Goal: Find specific page/section: Find specific page/section

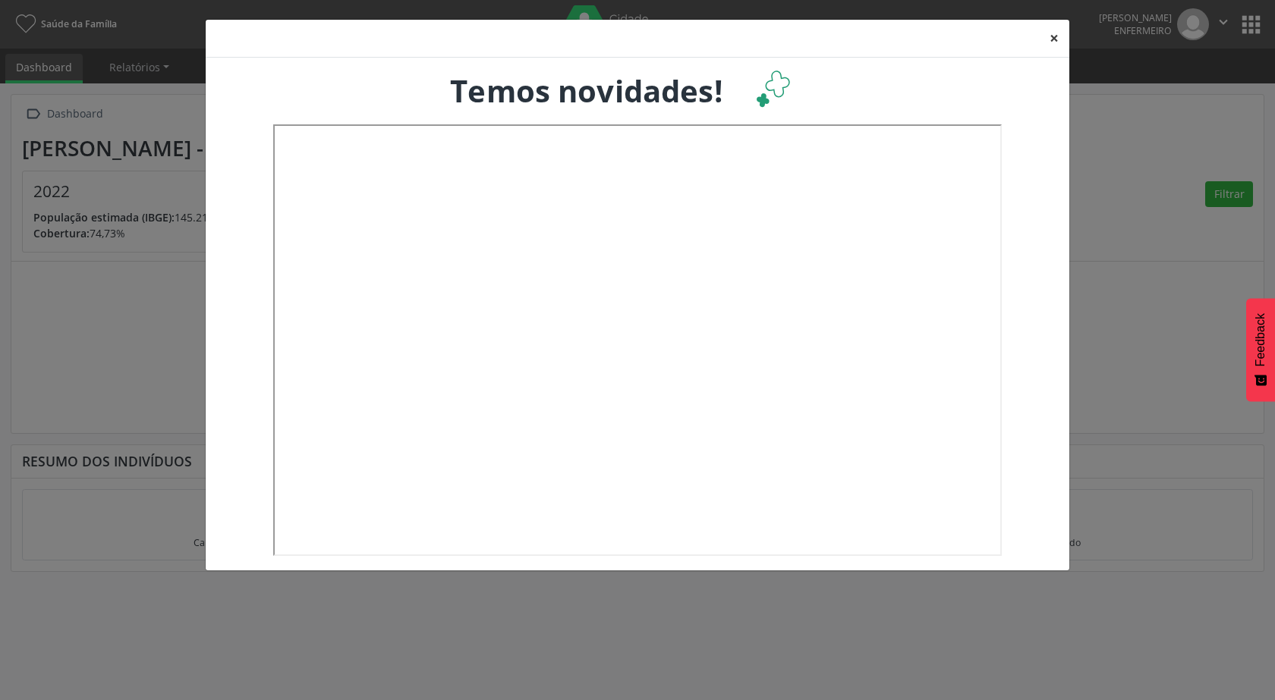
click at [1050, 32] on button "×" at bounding box center [1054, 38] width 30 height 37
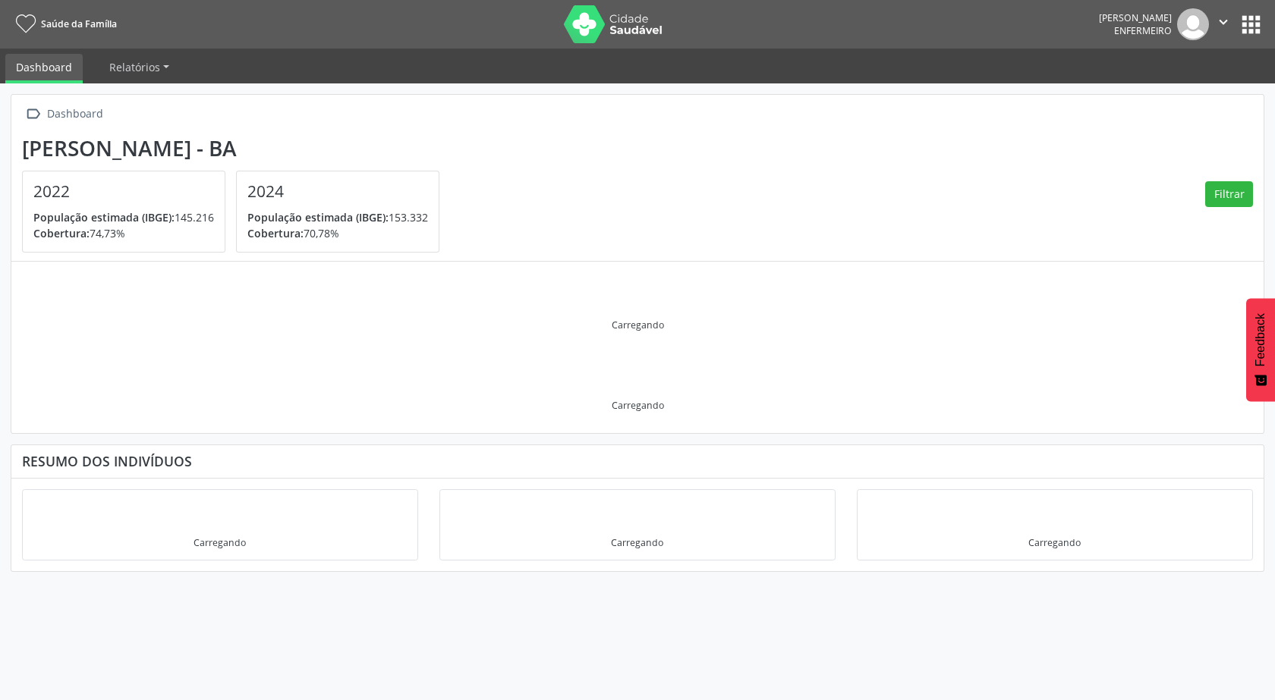
click at [1248, 24] on button "apps" at bounding box center [1251, 24] width 27 height 27
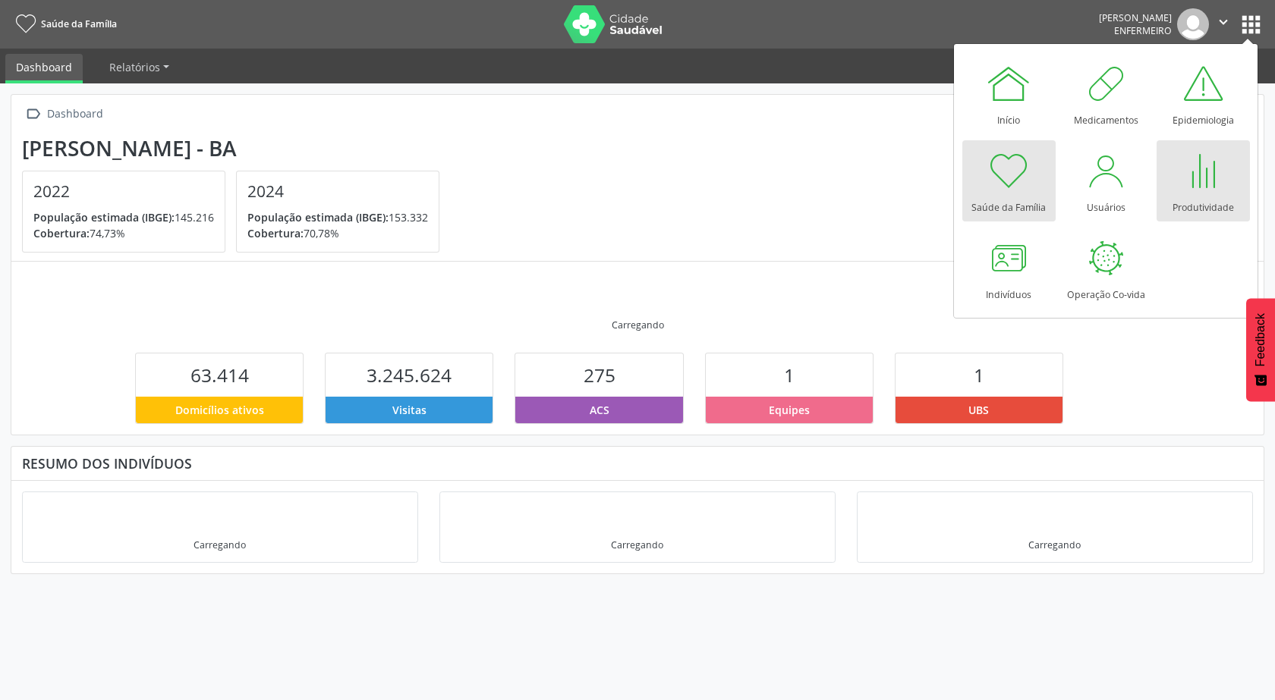
click at [1202, 188] on div at bounding box center [1203, 171] width 46 height 46
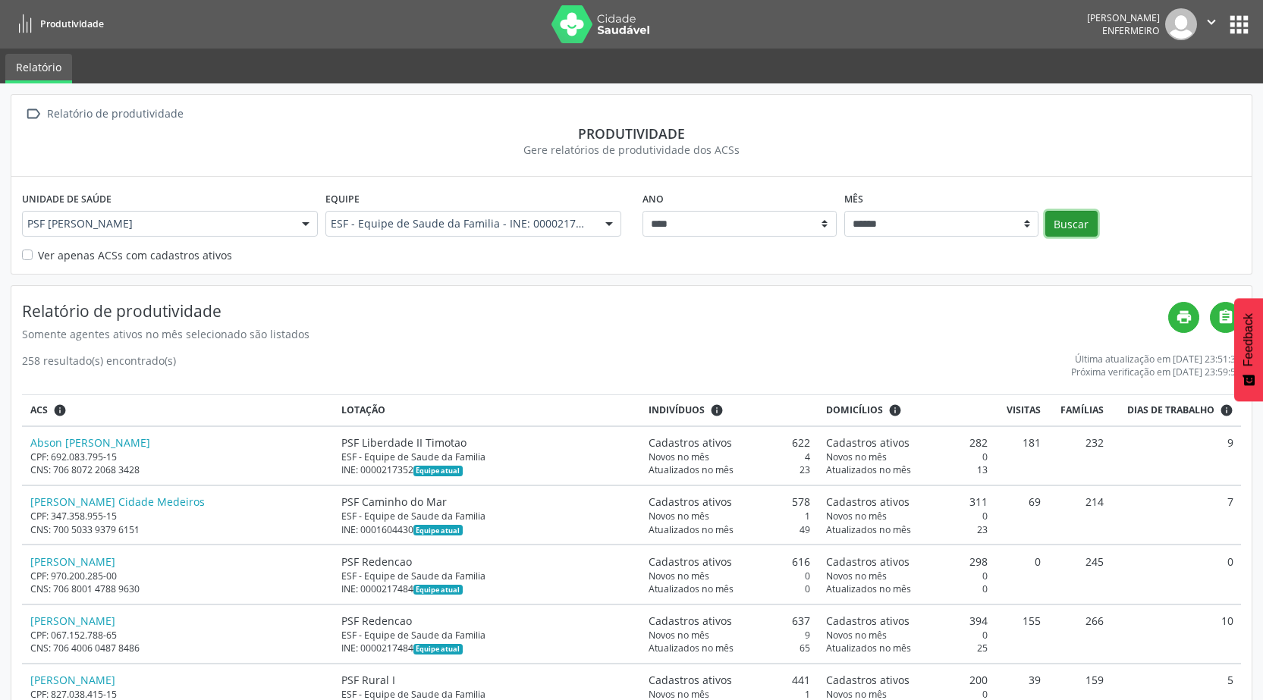
click at [1055, 231] on button "Buscar" at bounding box center [1072, 224] width 52 height 26
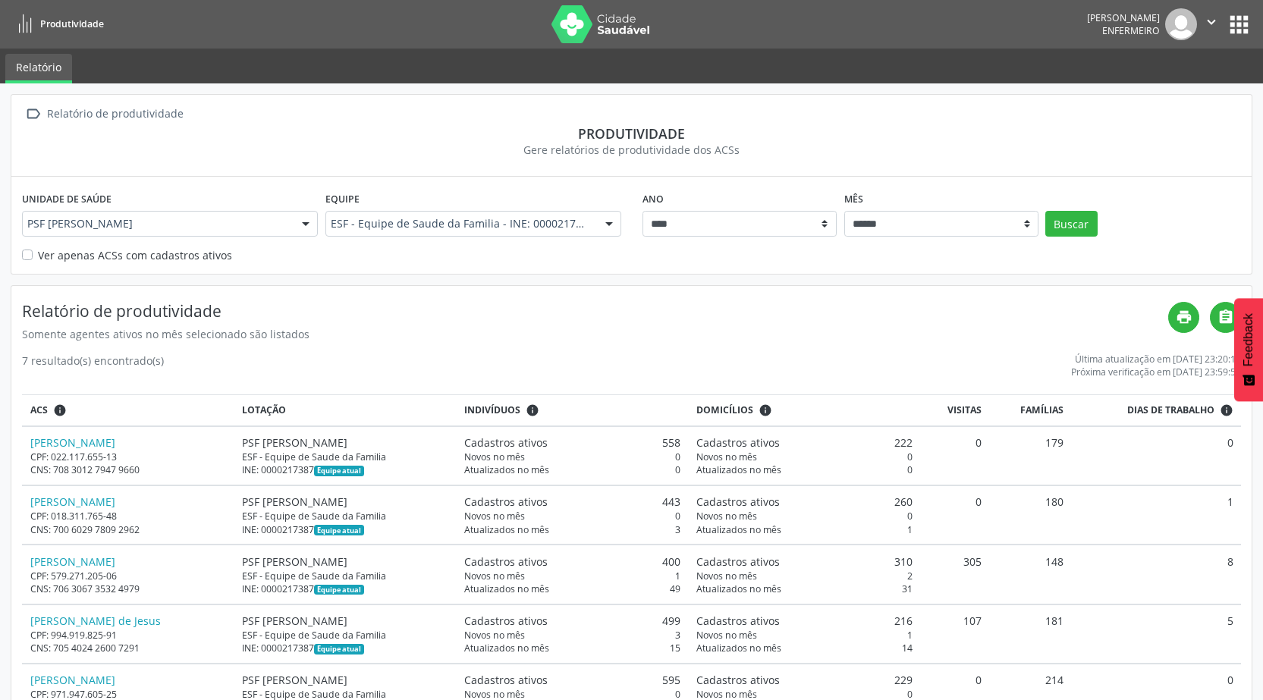
scroll to position [174, 0]
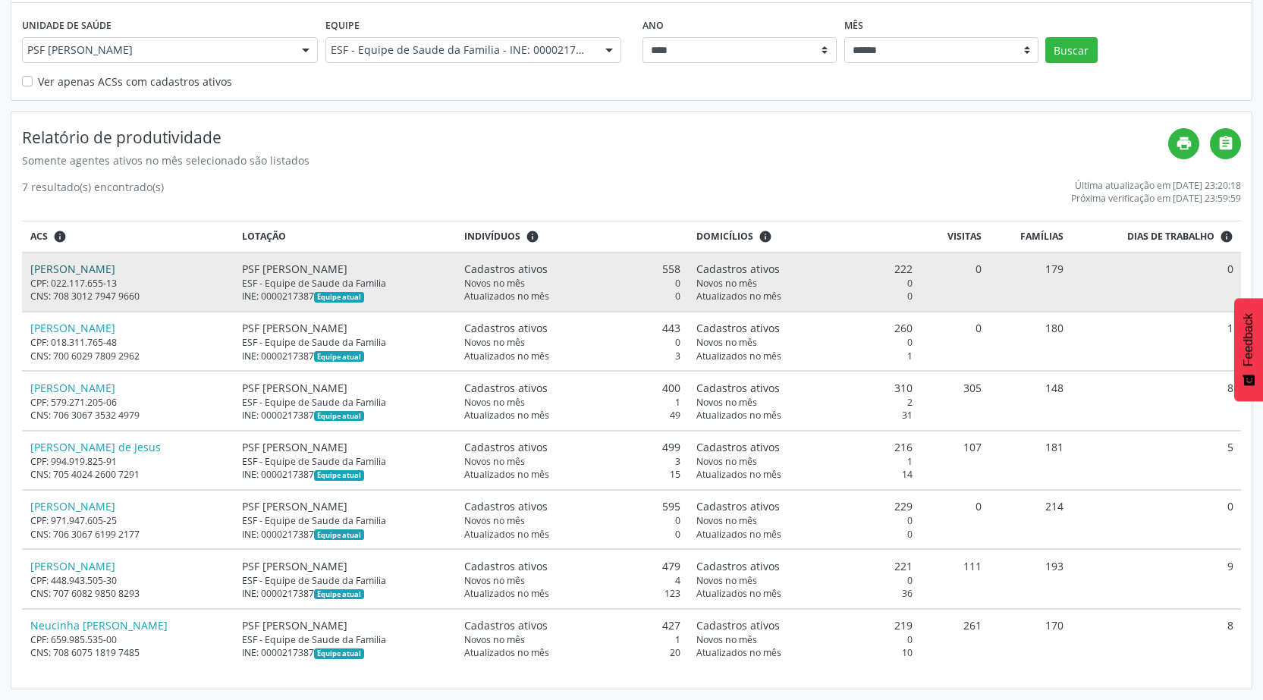
click at [102, 273] on link "Alini Santos de Oliveira" at bounding box center [72, 269] width 85 height 14
